Goal: Task Accomplishment & Management: Manage account settings

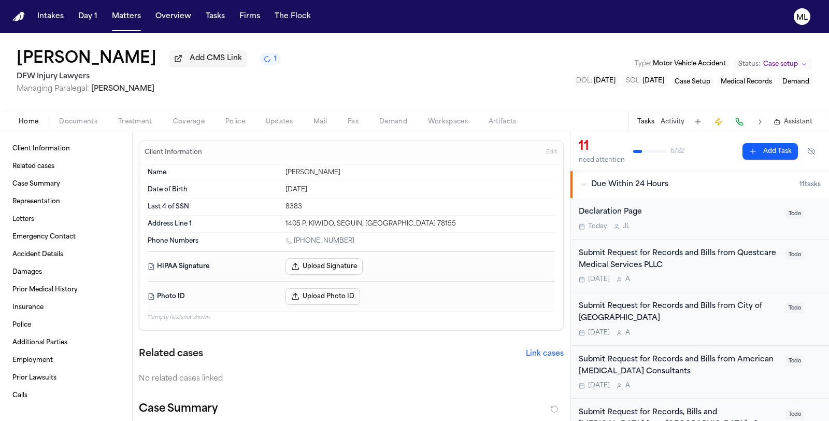
click at [536, 23] on nav "Intakes Day 1 Matters Overview Tasks Firms The Flock ML" at bounding box center [414, 16] width 829 height 33
click at [126, 17] on button "Matters" at bounding box center [126, 16] width 37 height 19
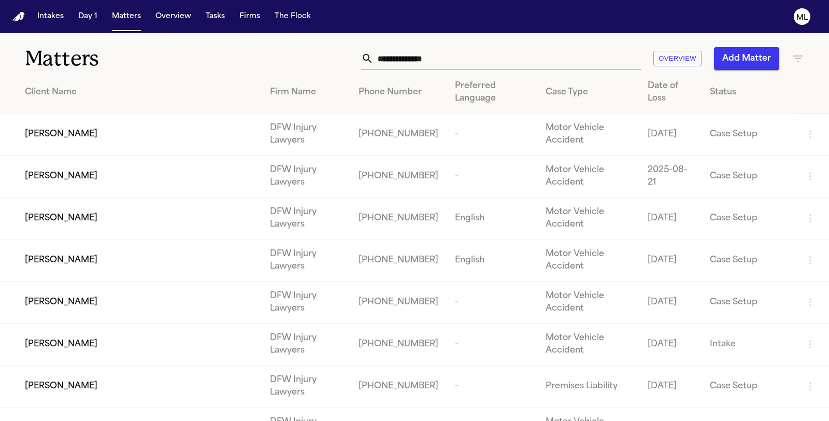
click at [297, 47] on div "Overview Add Matter" at bounding box center [524, 58] width 559 height 23
click at [480, 61] on input "text" at bounding box center [506, 58] width 267 height 23
click at [429, 63] on input "text" at bounding box center [506, 58] width 267 height 23
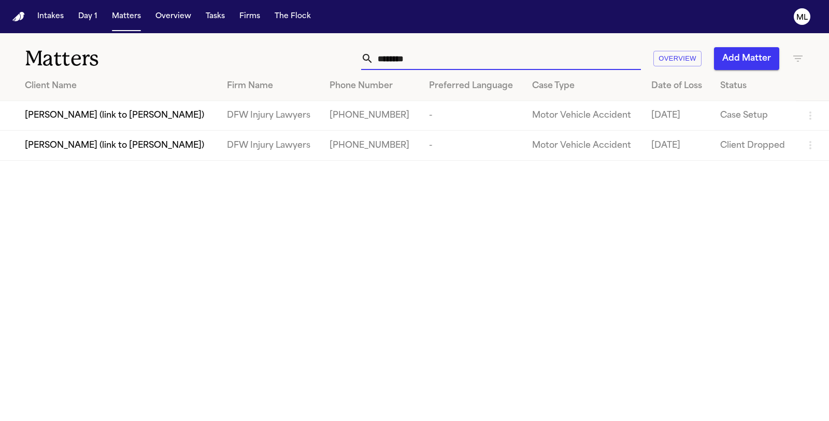
type input "********"
click at [60, 114] on span "[PERSON_NAME] (link to [PERSON_NAME])" at bounding box center [114, 115] width 179 height 12
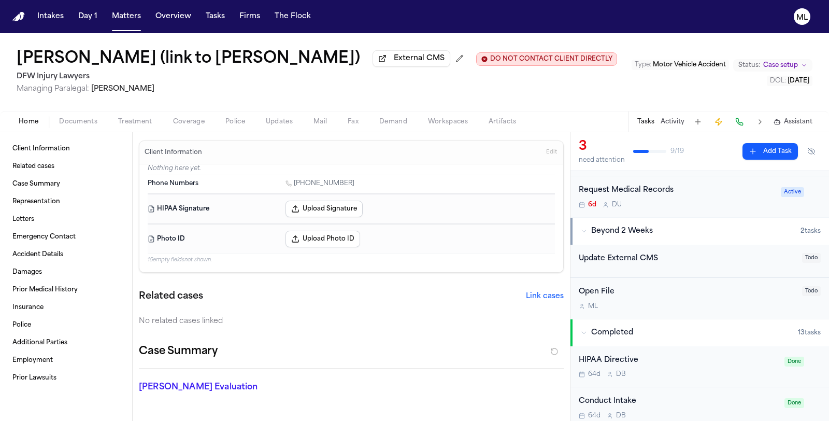
scroll to position [57, 0]
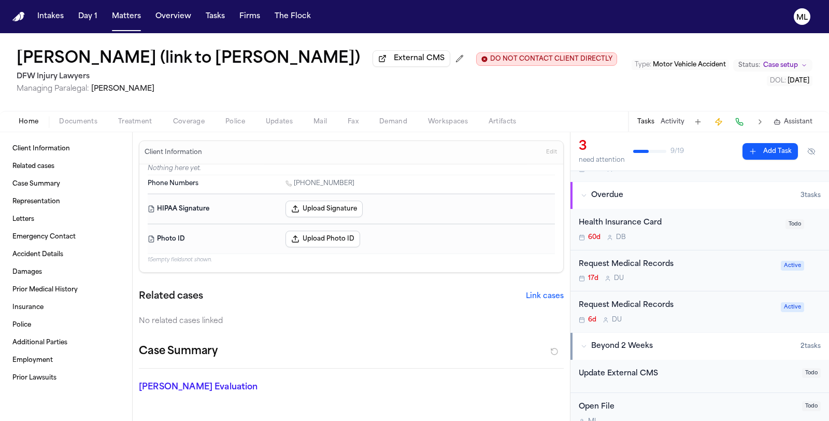
click at [712, 272] on div "Request Medical Records 17d D U" at bounding box center [677, 270] width 196 height 24
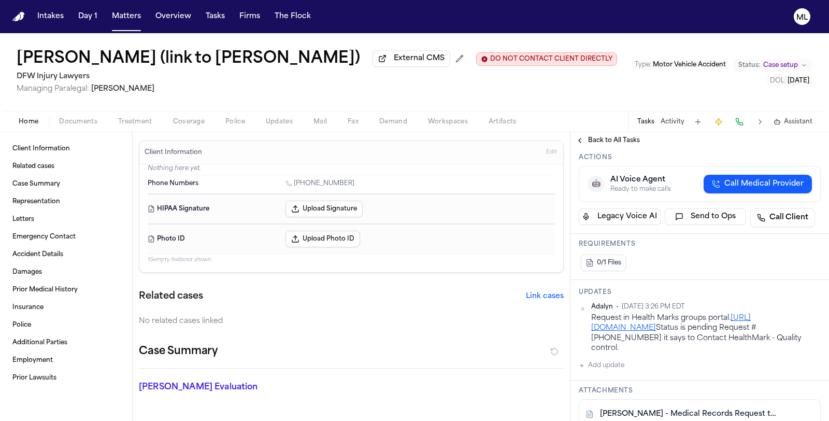
scroll to position [287, 0]
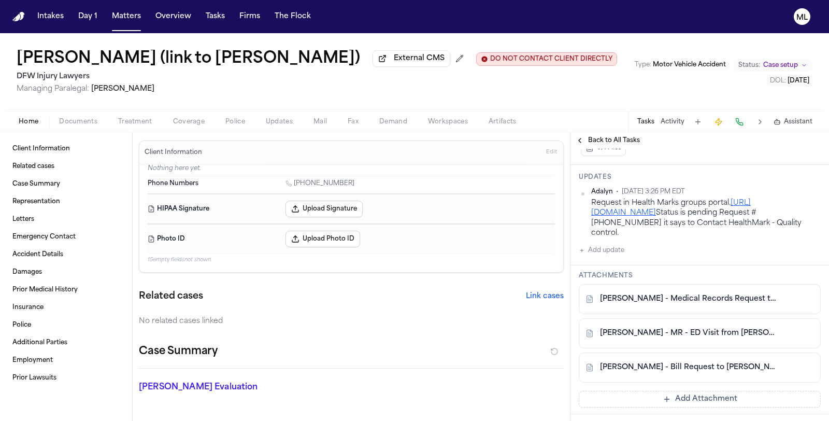
click at [611, 137] on span "Back to All Tasks" at bounding box center [614, 140] width 52 height 8
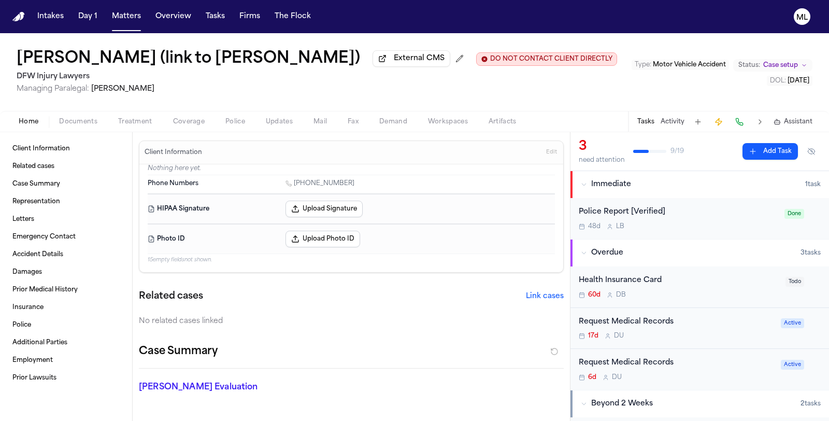
click at [695, 364] on div "Request Medical Records" at bounding box center [677, 363] width 196 height 12
